Goal: Transaction & Acquisition: Purchase product/service

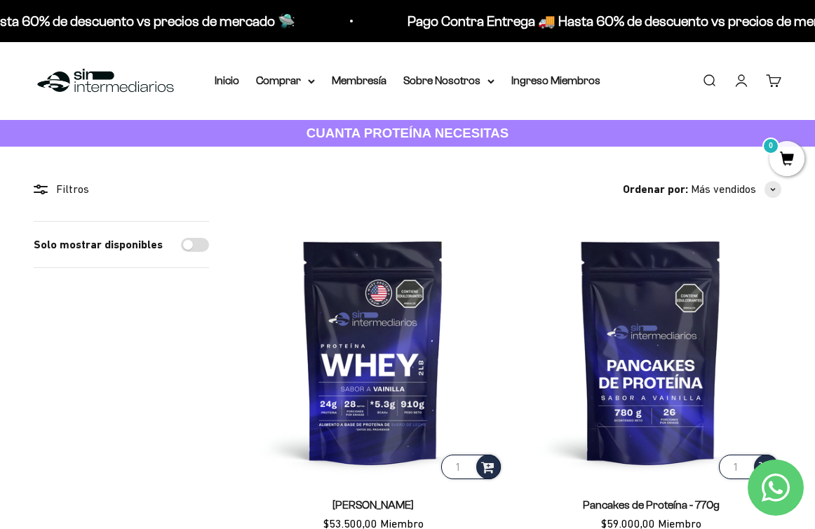
click at [548, 88] on link "Iniciar sesión" at bounding box center [740, 80] width 15 height 15
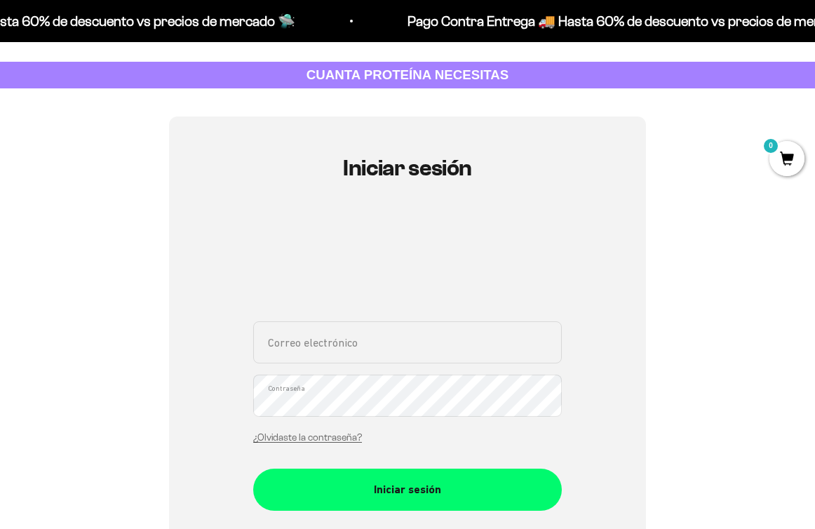
scroll to position [72, 0]
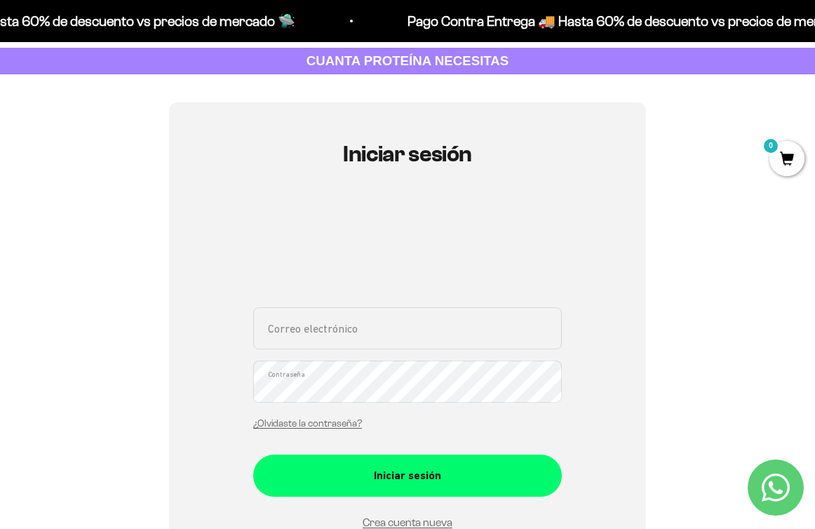
click at [323, 318] on input "Correo electrónico" at bounding box center [407, 328] width 308 height 42
type input "[EMAIL_ADDRESS][DOMAIN_NAME]"
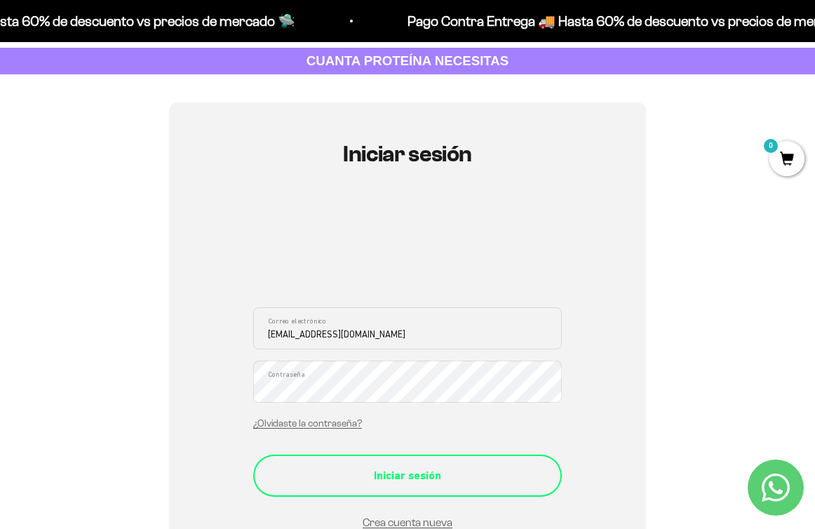
click at [369, 476] on div "Iniciar sesión" at bounding box center [407, 475] width 252 height 18
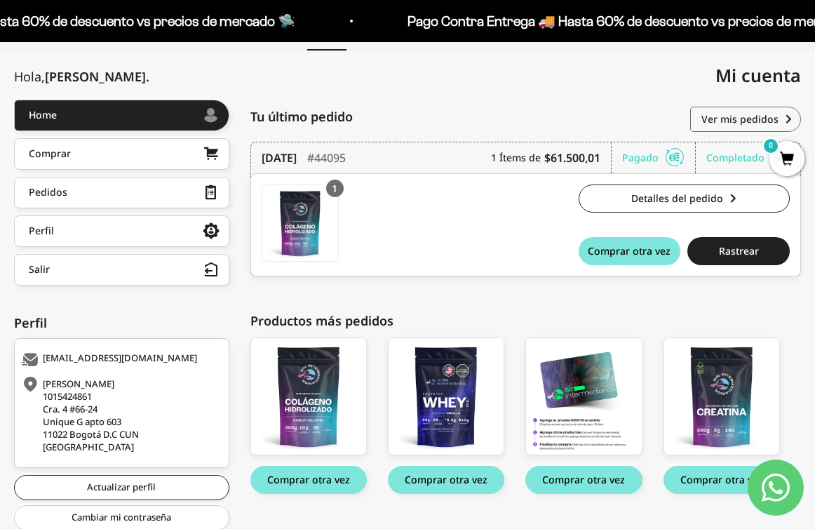
scroll to position [188, 0]
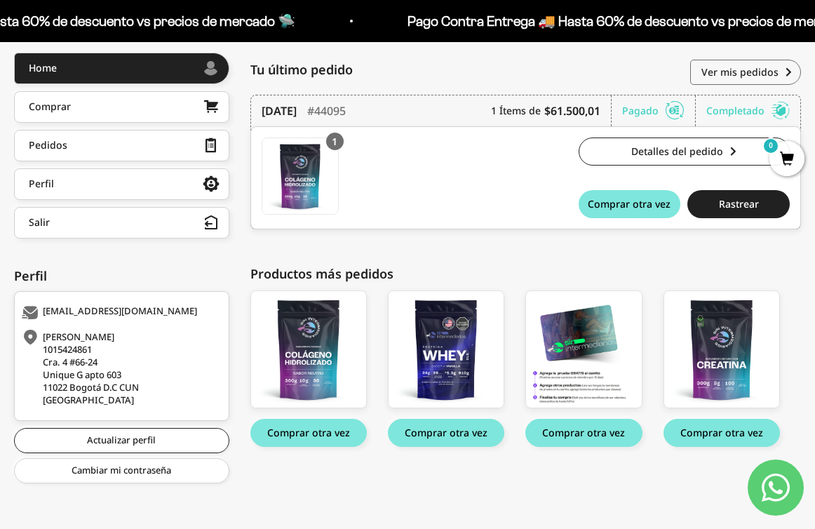
click at [641, 218] on div "1 Colágeno Hidrolizado Colágeno Hidrolizado x 1 $49.500,00 Detalles del pedido …" at bounding box center [525, 177] width 550 height 103
click at [637, 212] on button "Comprar otra vez" at bounding box center [629, 204] width 102 height 28
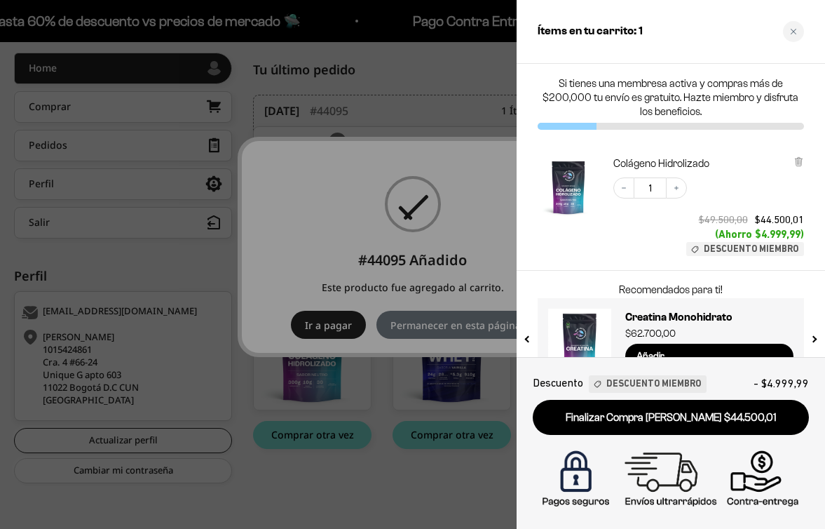
click at [393, 250] on div at bounding box center [412, 264] width 825 height 529
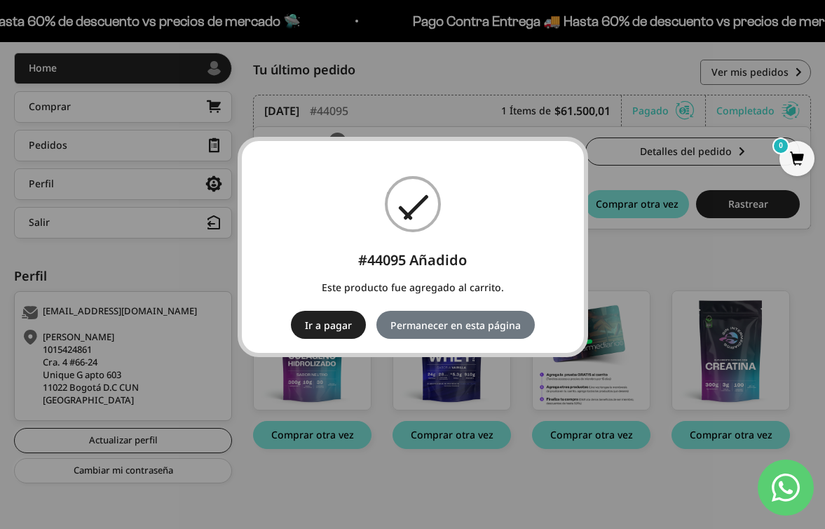
click at [332, 382] on div "× #44095 Añadido Este producto fue agregado al carrito. Ir a pagar No Permanece…" at bounding box center [412, 264] width 825 height 529
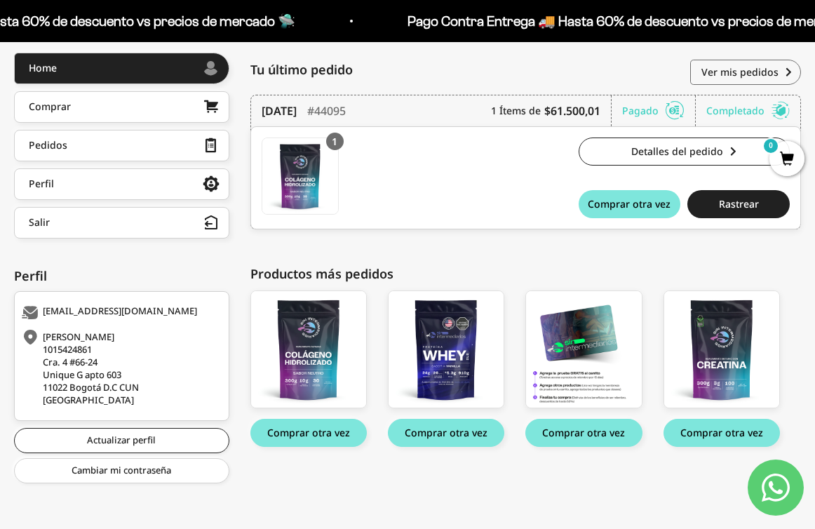
scroll to position [63, 0]
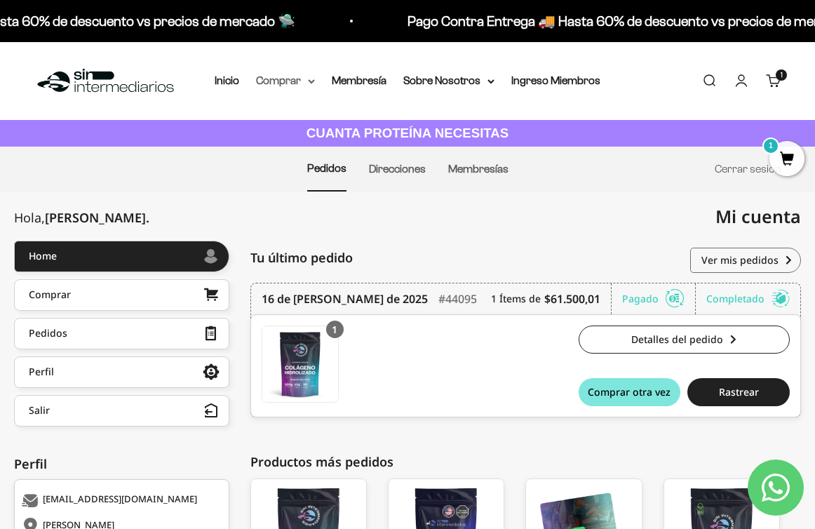
click at [308, 81] on icon at bounding box center [311, 81] width 7 height 5
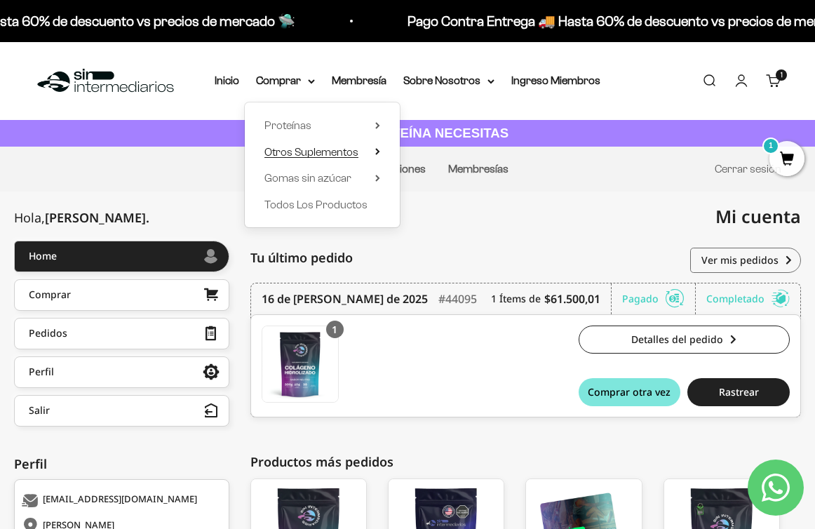
click at [297, 149] on span "Otros Suplementos" at bounding box center [311, 152] width 94 height 12
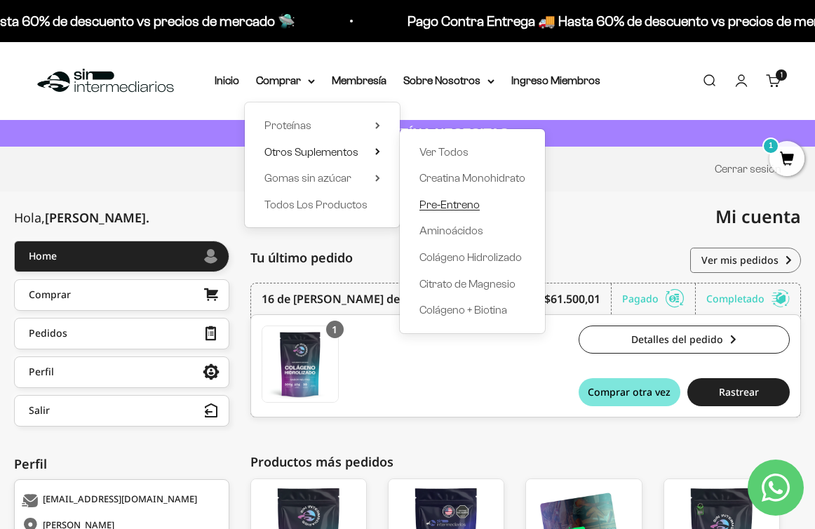
click at [440, 199] on span "Pre-Entreno" at bounding box center [449, 204] width 60 height 12
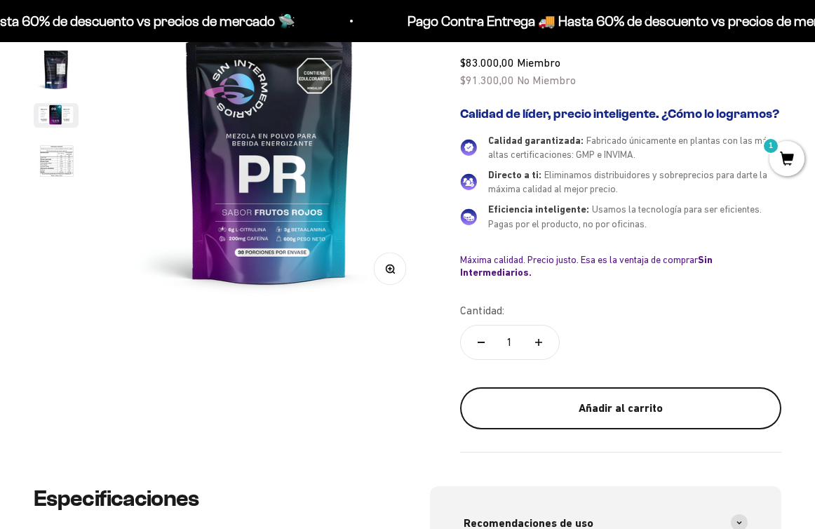
click at [573, 419] on button "Añadir al carrito" at bounding box center [620, 408] width 321 height 42
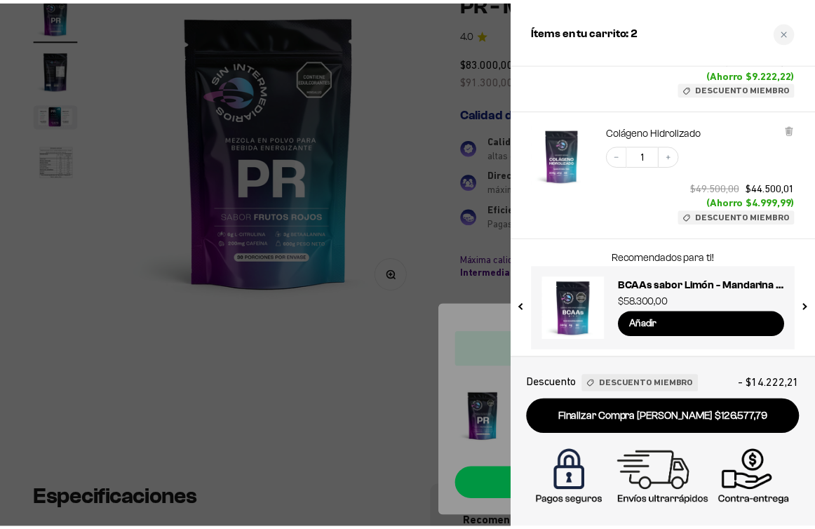
scroll to position [161, 0]
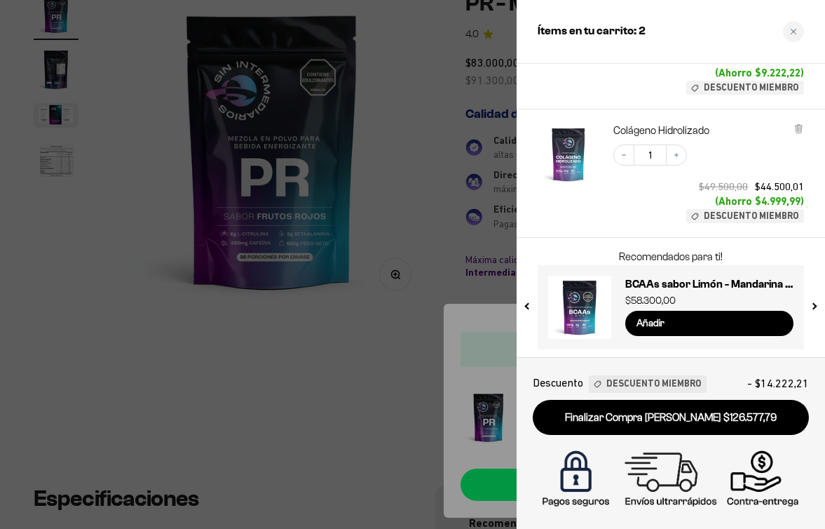
click at [289, 376] on div at bounding box center [412, 264] width 825 height 529
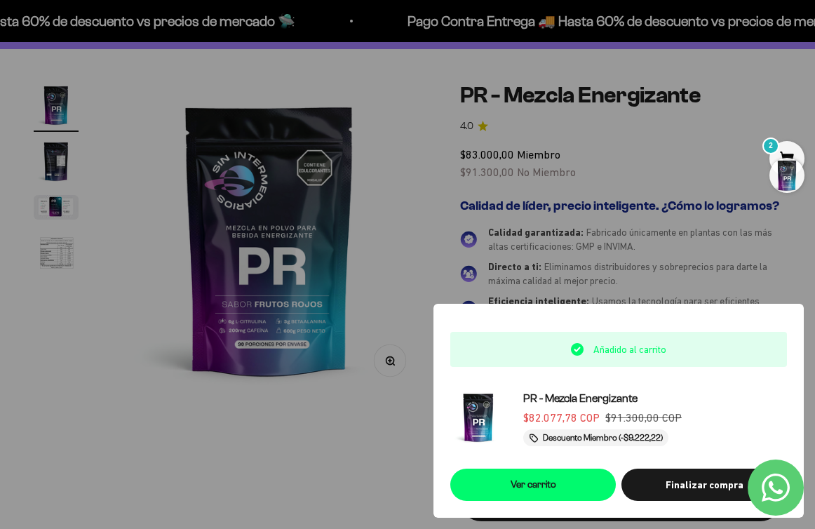
scroll to position [0, 0]
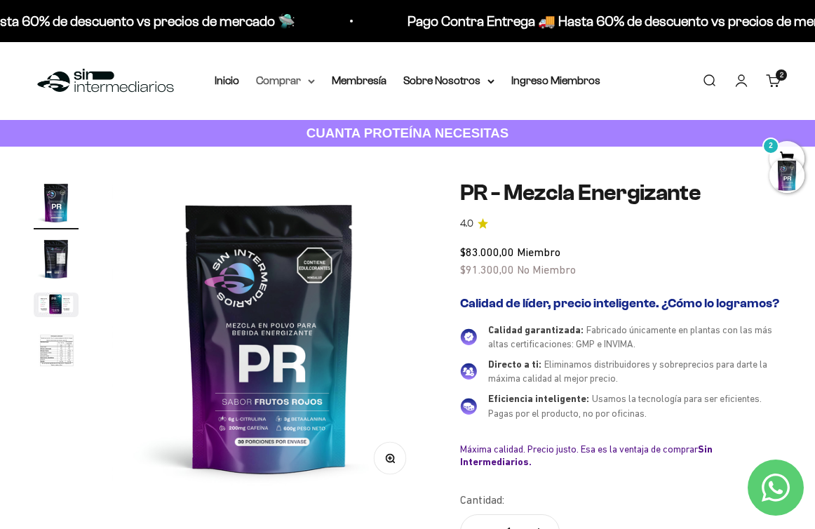
click at [283, 83] on summary "Comprar" at bounding box center [285, 81] width 59 height 18
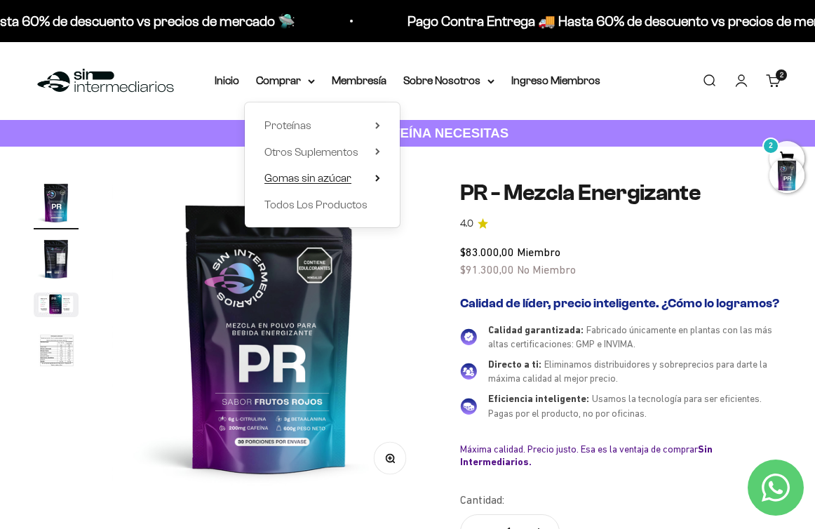
click at [308, 175] on span "Gomas sin azúcar" at bounding box center [307, 178] width 87 height 12
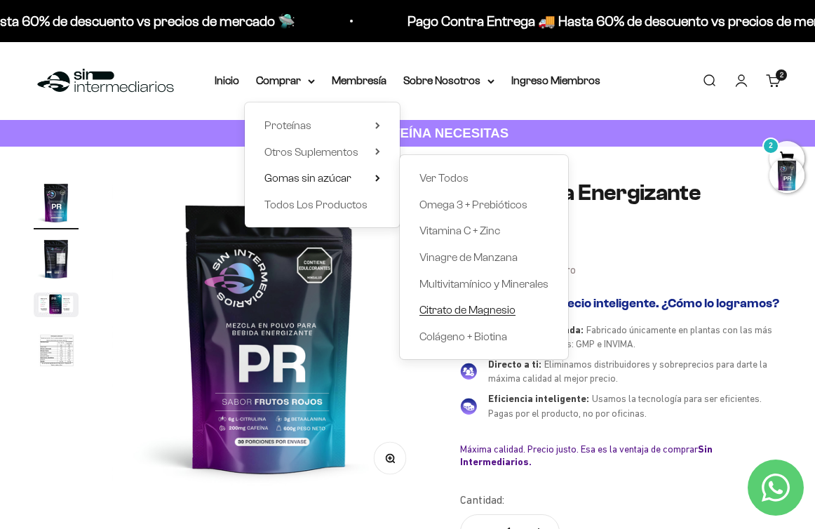
click at [456, 311] on span "Citrato de Magnesio" at bounding box center [467, 310] width 96 height 12
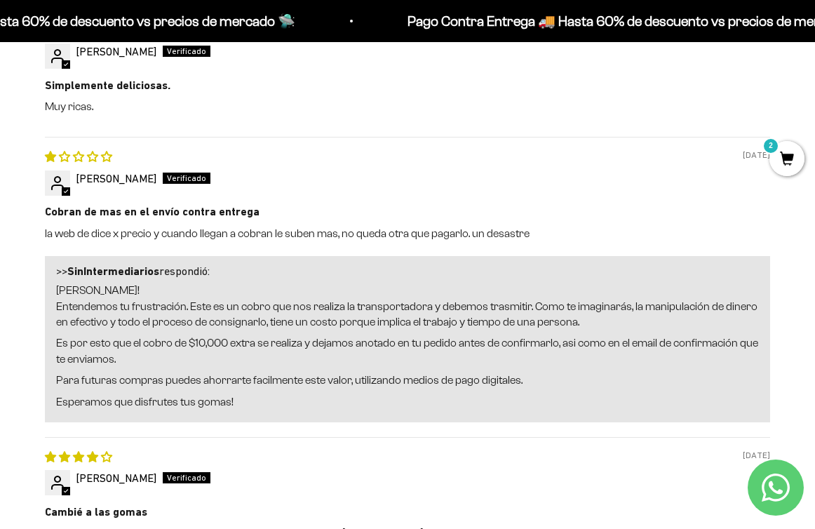
scroll to position [2101, 0]
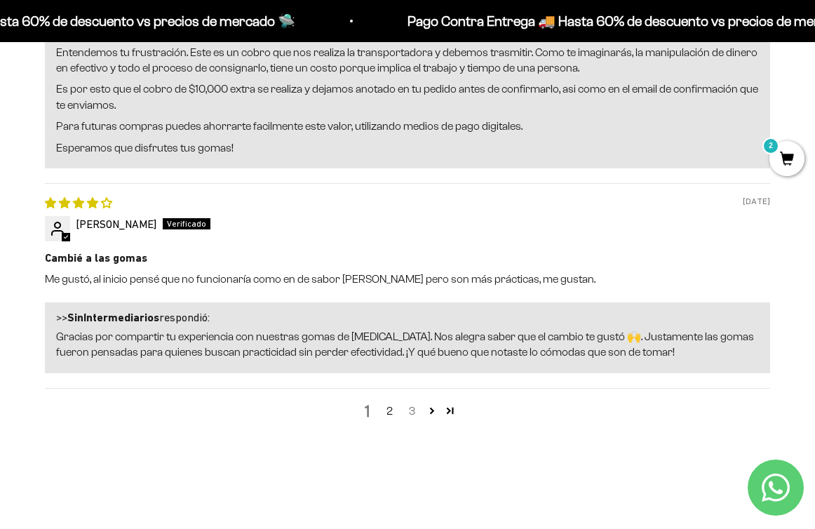
click at [415, 414] on link "3" at bounding box center [411, 410] width 22 height 17
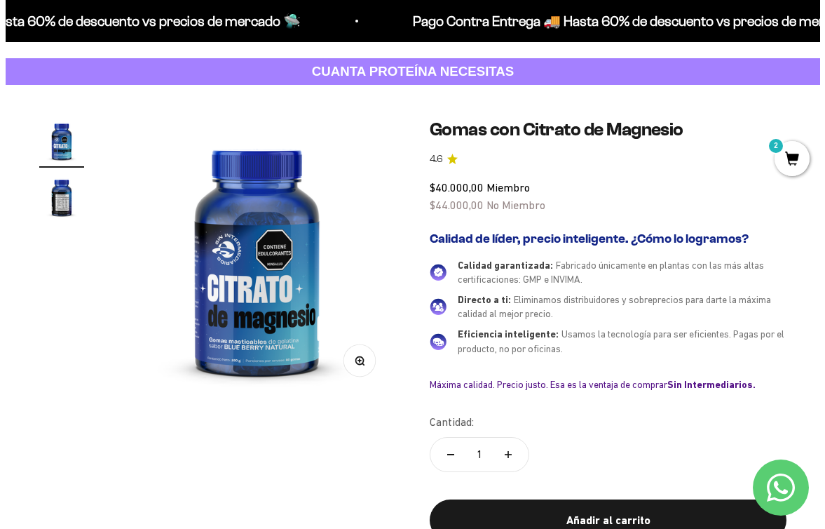
scroll to position [131, 0]
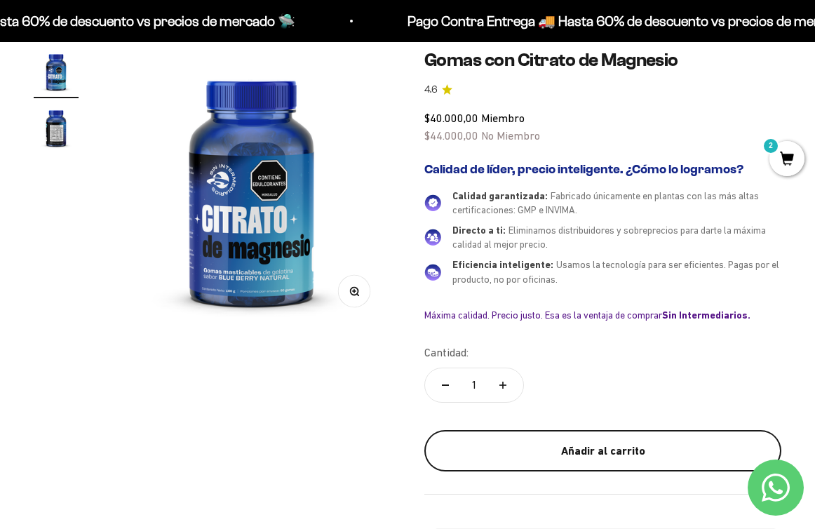
click at [539, 453] on div "Añadir al carrito" at bounding box center [602, 451] width 301 height 18
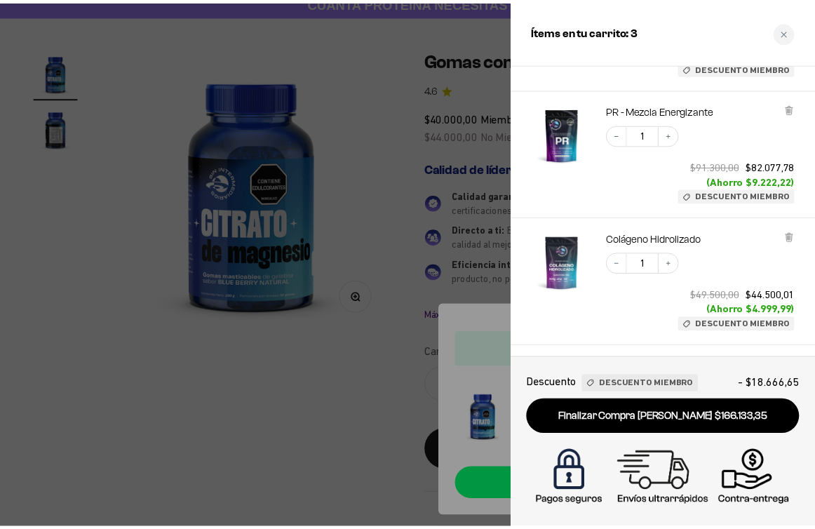
scroll to position [292, 0]
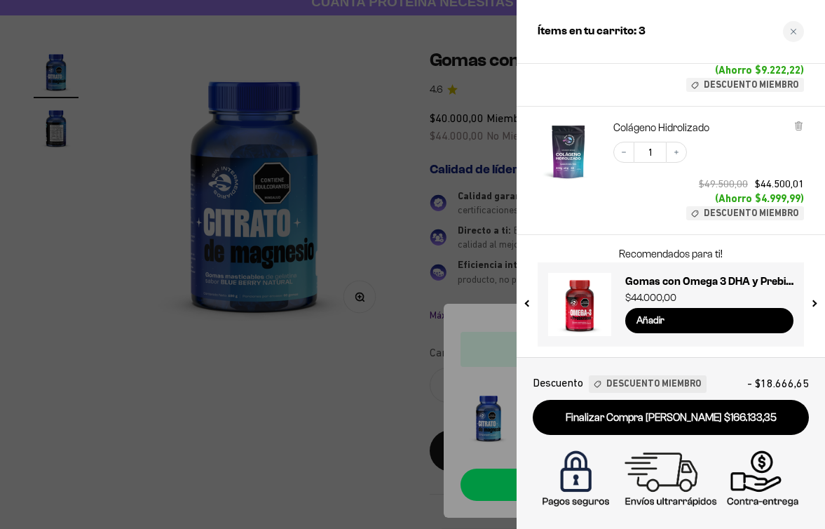
click at [298, 323] on div at bounding box center [412, 264] width 825 height 529
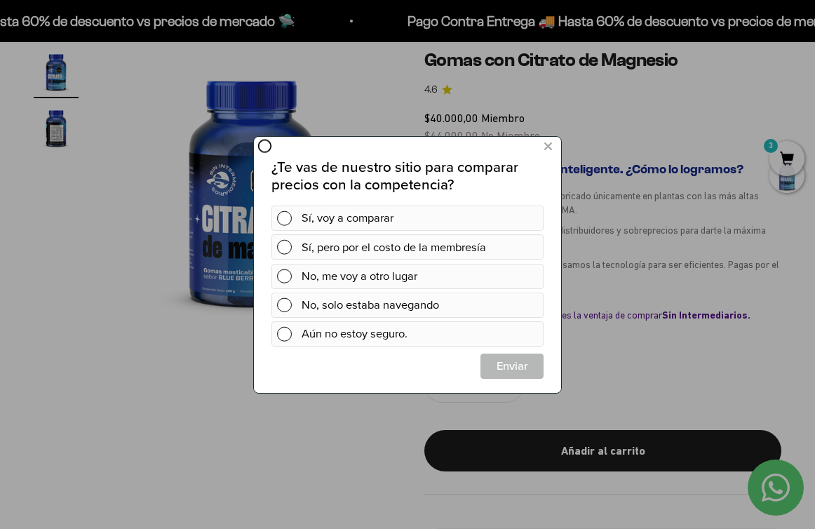
scroll to position [0, 0]
click at [595, 393] on div at bounding box center [407, 264] width 815 height 529
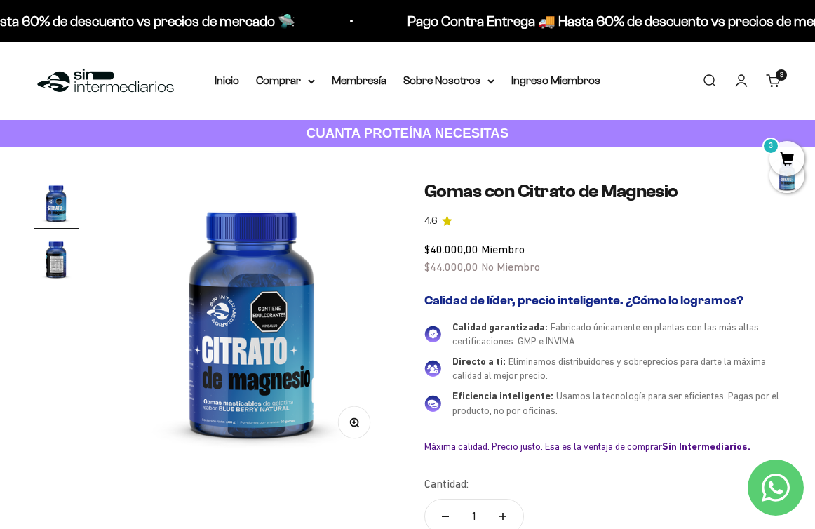
click at [779, 73] on link "Carrito 3" at bounding box center [773, 80] width 15 height 15
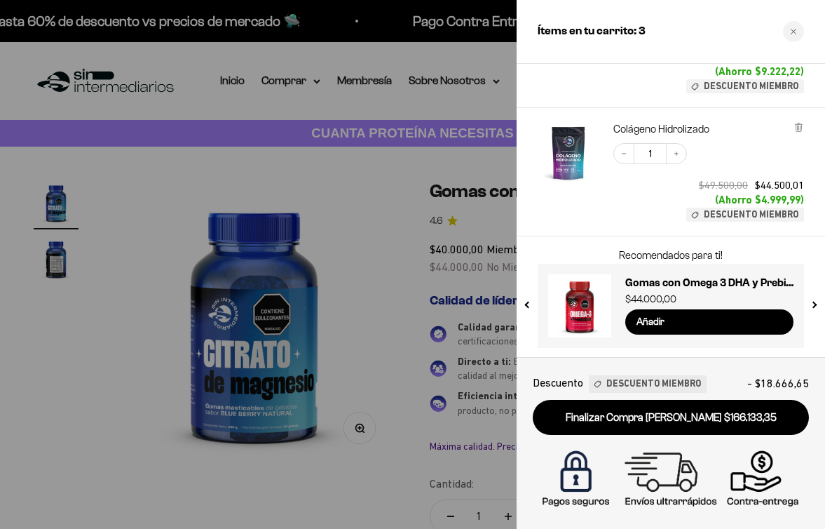
scroll to position [292, 0]
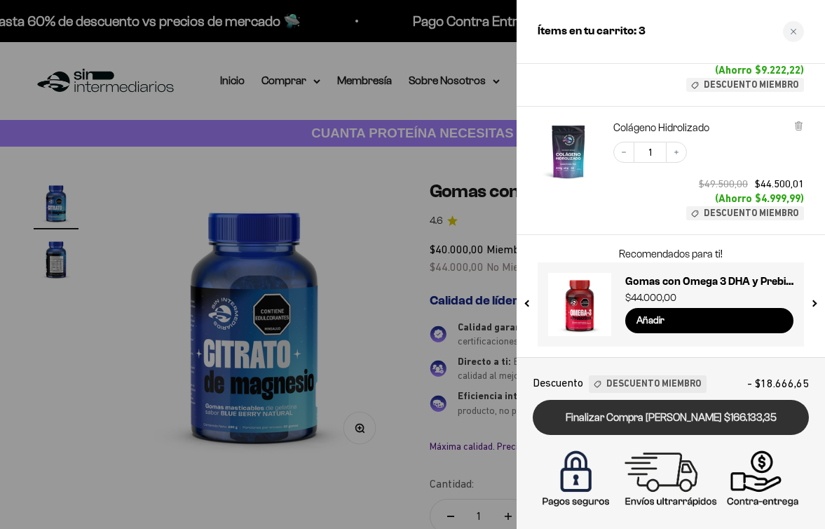
click at [682, 419] on link "Finalizar Compra [PERSON_NAME] $166.133,35" at bounding box center [671, 418] width 276 height 36
